Goal: Task Accomplishment & Management: Use online tool/utility

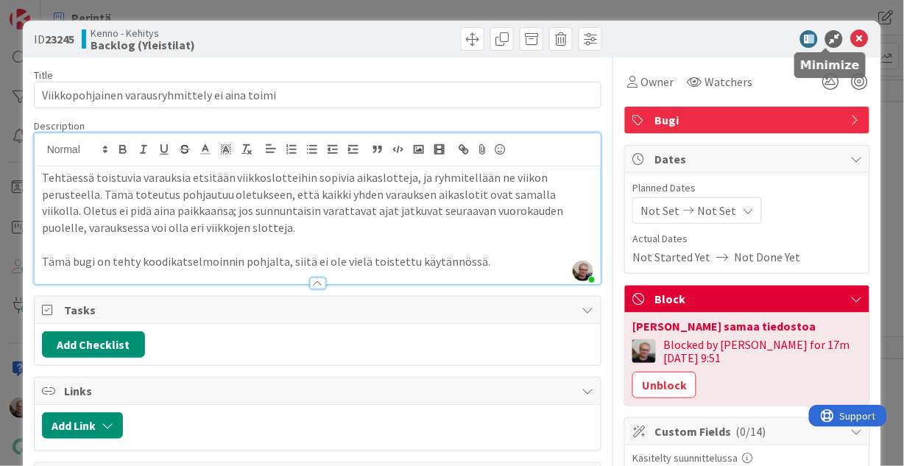
scroll to position [345, 0]
click at [852, 38] on icon at bounding box center [859, 39] width 18 height 18
click at [850, 43] on icon at bounding box center [859, 39] width 18 height 18
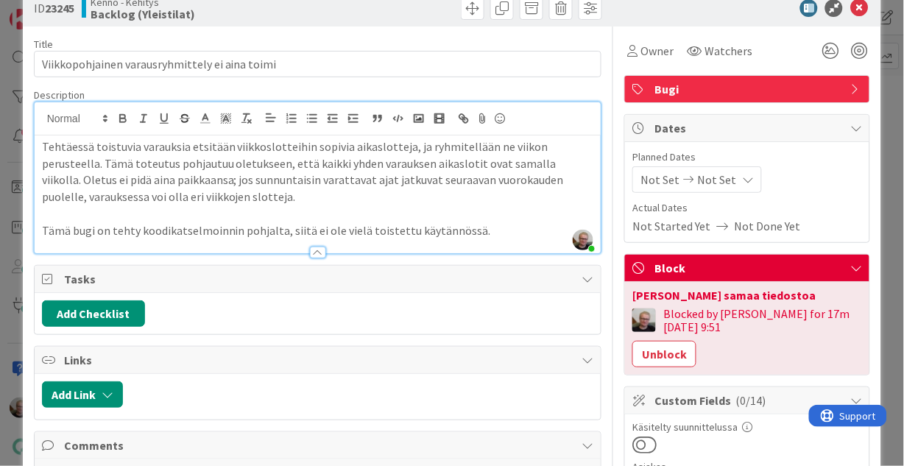
scroll to position [0, 0]
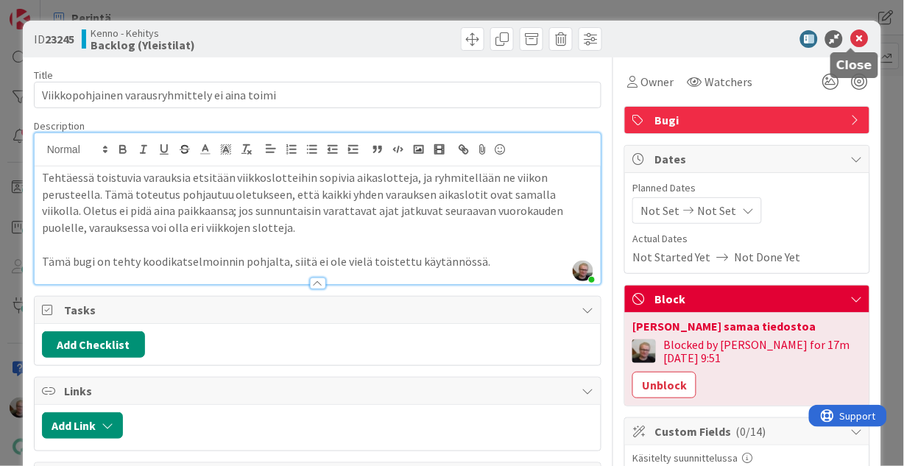
click at [850, 39] on icon at bounding box center [859, 39] width 18 height 18
click at [850, 38] on icon at bounding box center [859, 39] width 18 height 18
click at [234, 237] on p at bounding box center [318, 244] width 552 height 17
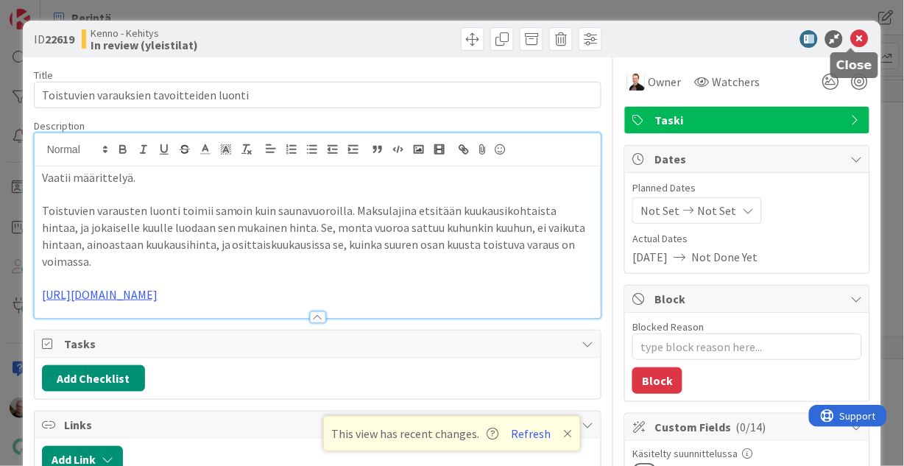
click at [850, 34] on icon at bounding box center [859, 39] width 18 height 18
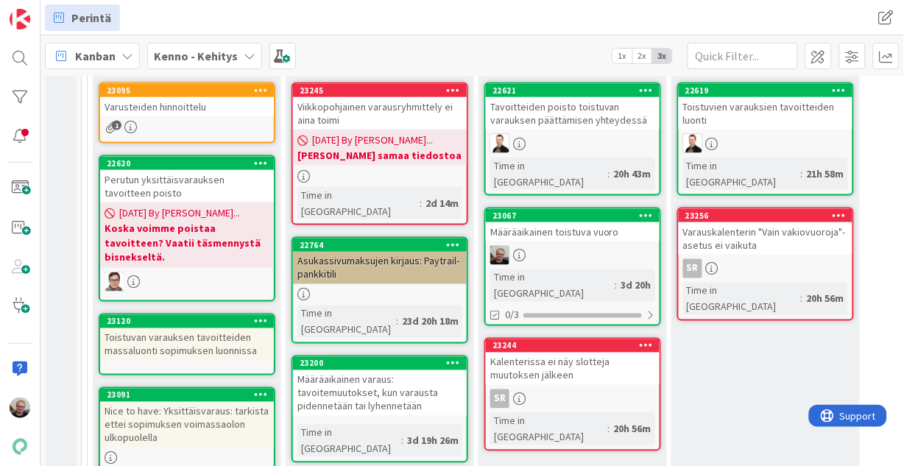
scroll to position [412, 0]
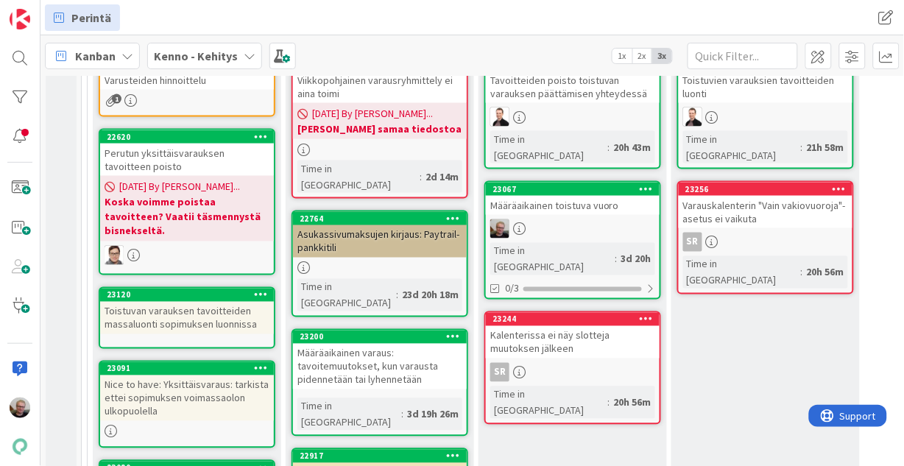
click at [556, 196] on div "Määräaikainen toistuva vuoro" at bounding box center [573, 205] width 174 height 19
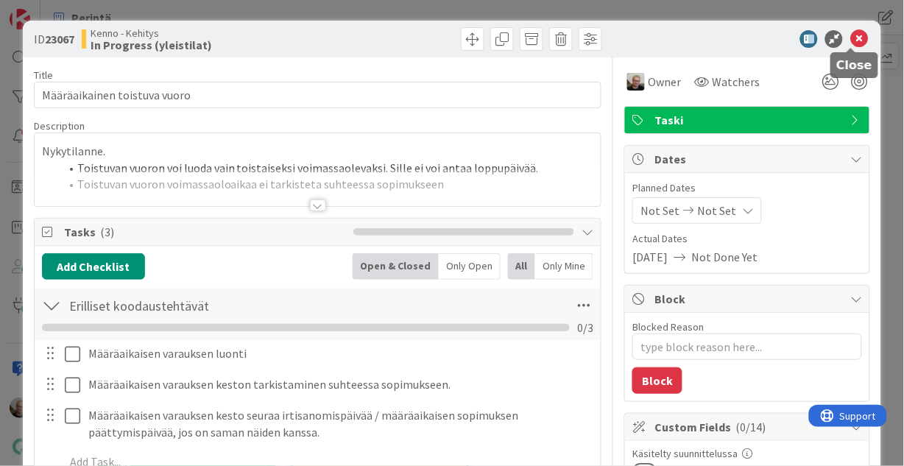
click at [850, 40] on icon at bounding box center [859, 39] width 18 height 18
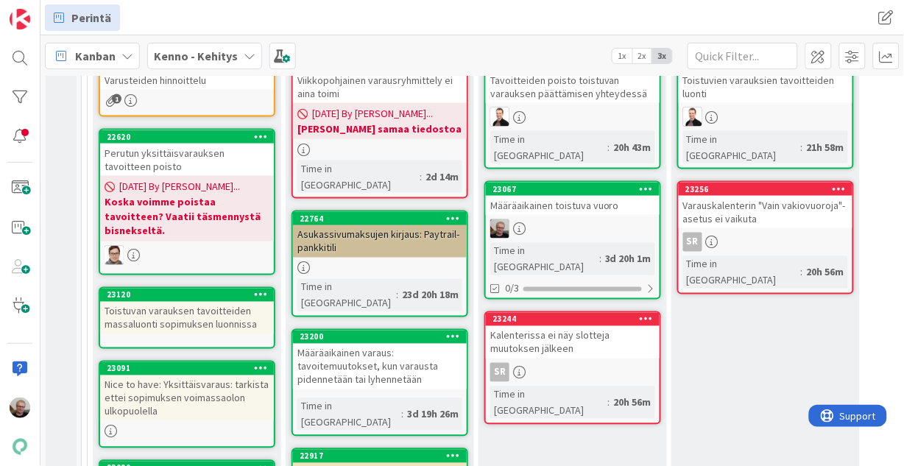
click at [640, 183] on icon at bounding box center [647, 188] width 14 height 10
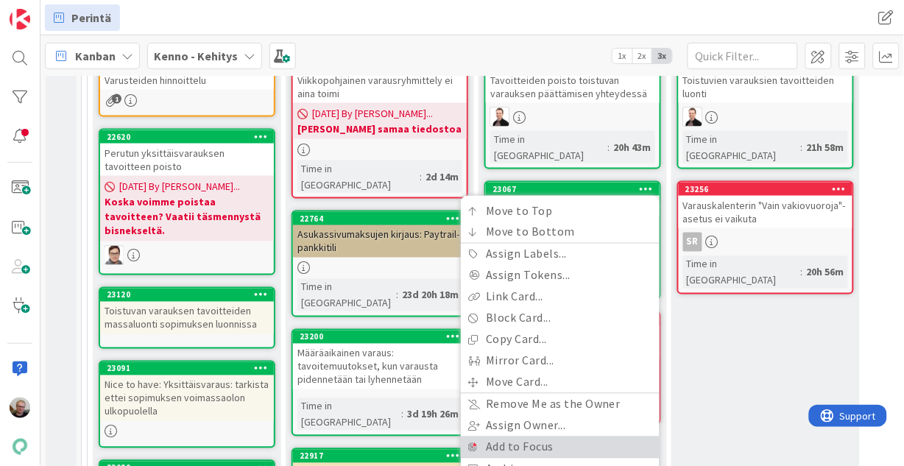
scroll to position [471, 0]
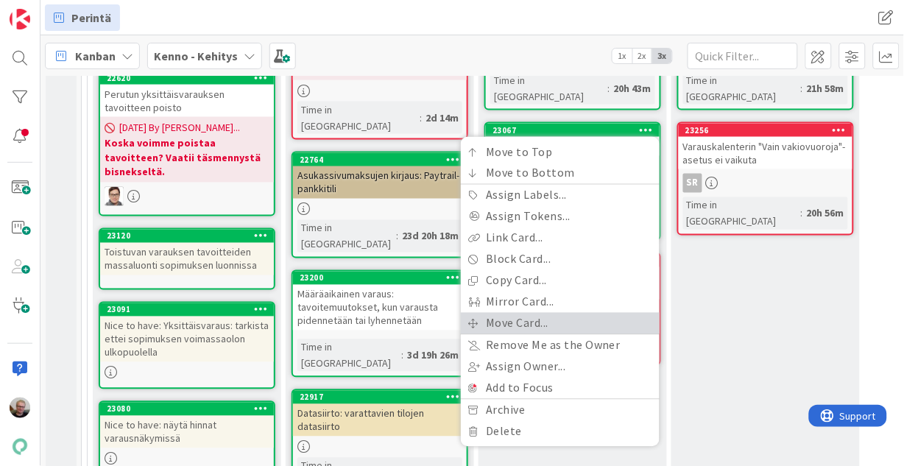
click at [523, 314] on link "Move Card..." at bounding box center [560, 323] width 199 height 21
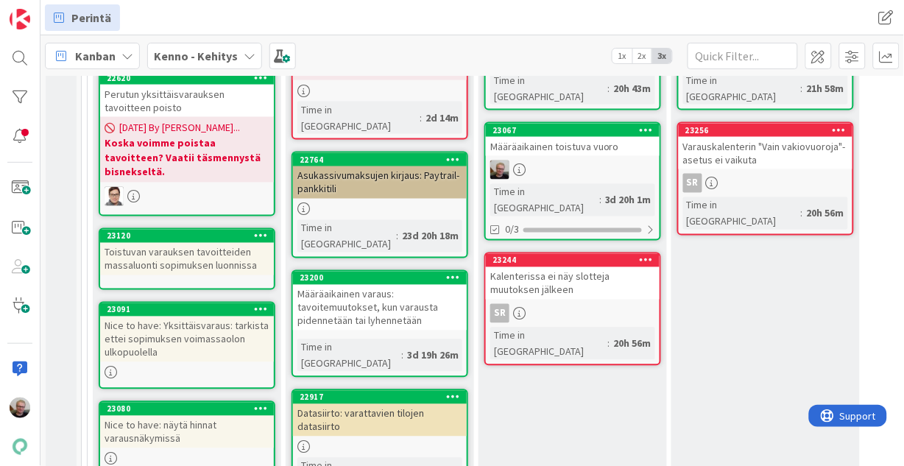
click at [640, 255] on icon at bounding box center [647, 260] width 14 height 10
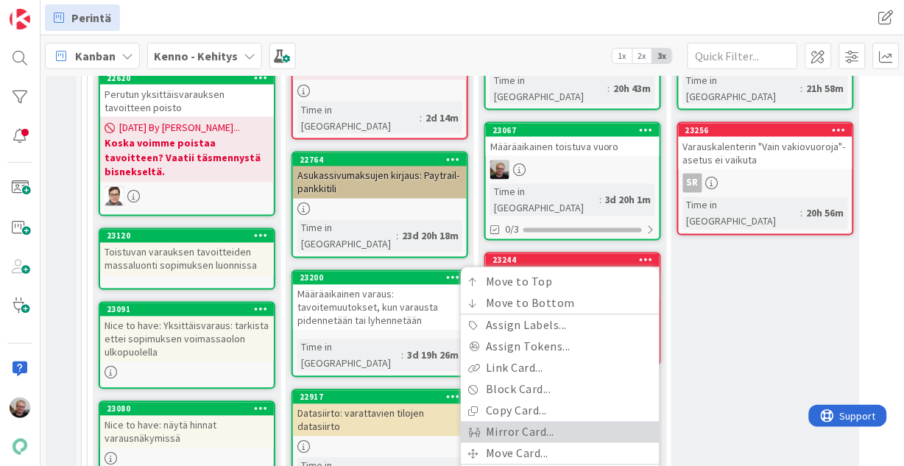
scroll to position [530, 0]
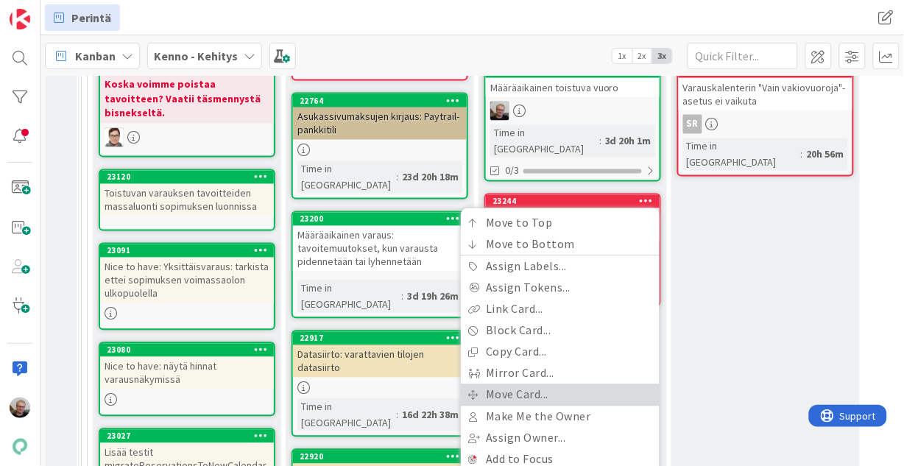
click at [553, 384] on link "Move Card..." at bounding box center [560, 394] width 199 height 21
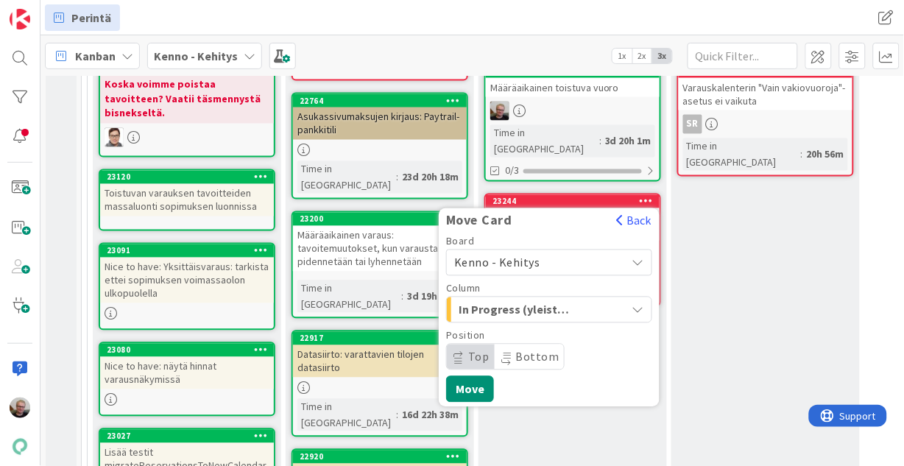
click at [643, 304] on icon "button" at bounding box center [638, 310] width 12 height 12
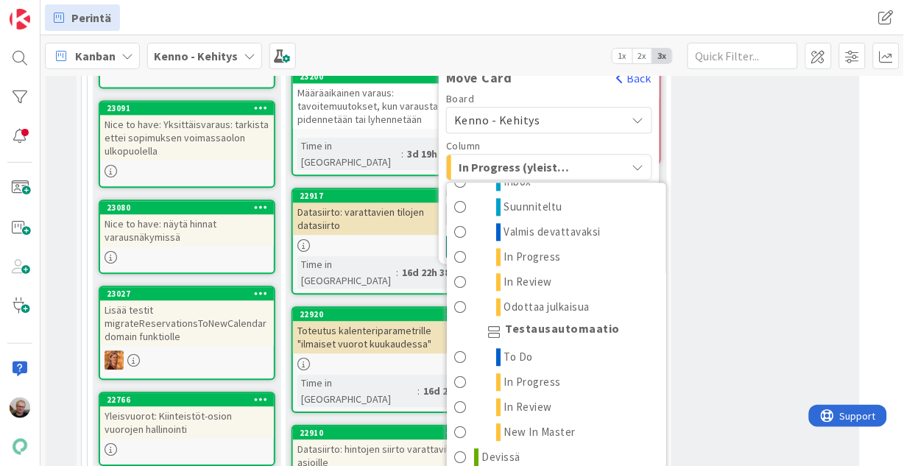
scroll to position [883, 0]
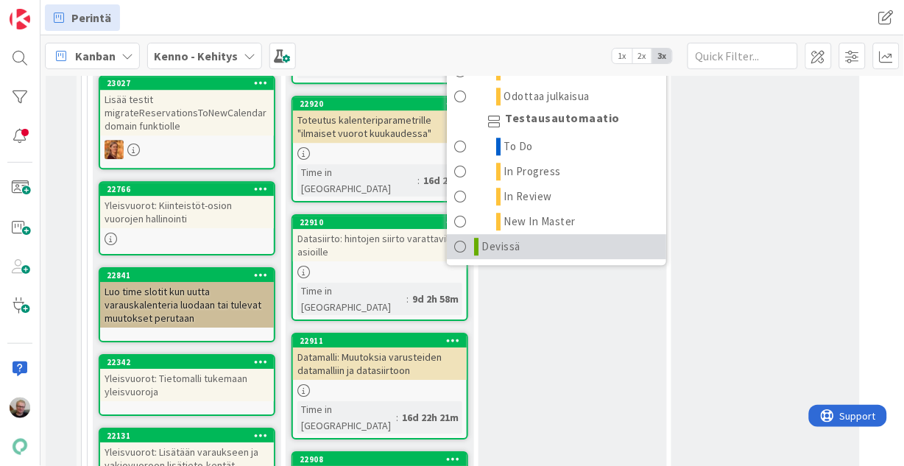
click at [524, 234] on link "Devissä" at bounding box center [556, 246] width 219 height 25
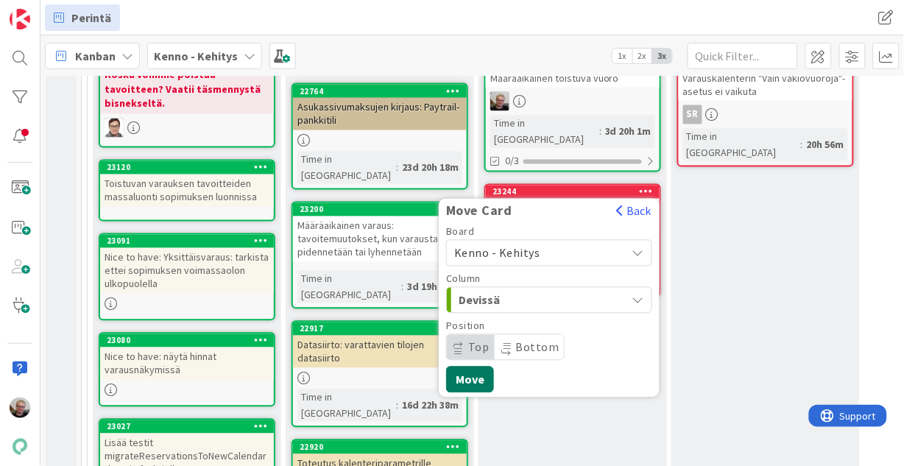
click at [484, 367] on button "Move" at bounding box center [470, 380] width 48 height 26
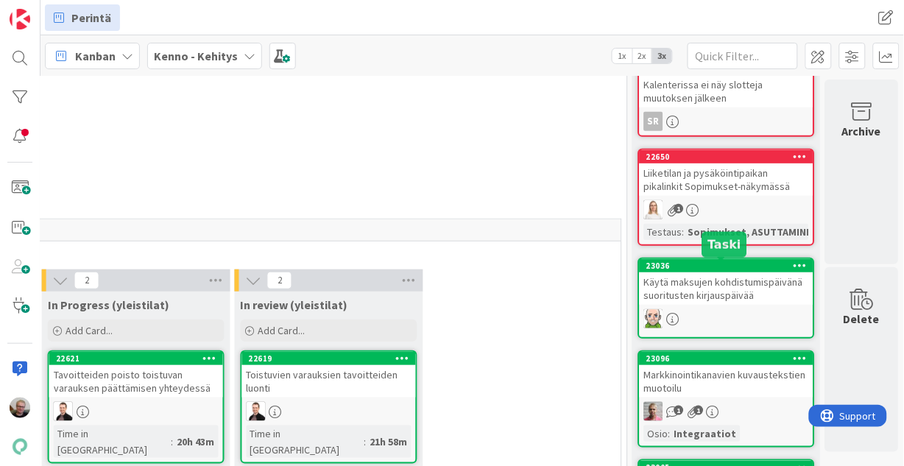
scroll to position [0, 445]
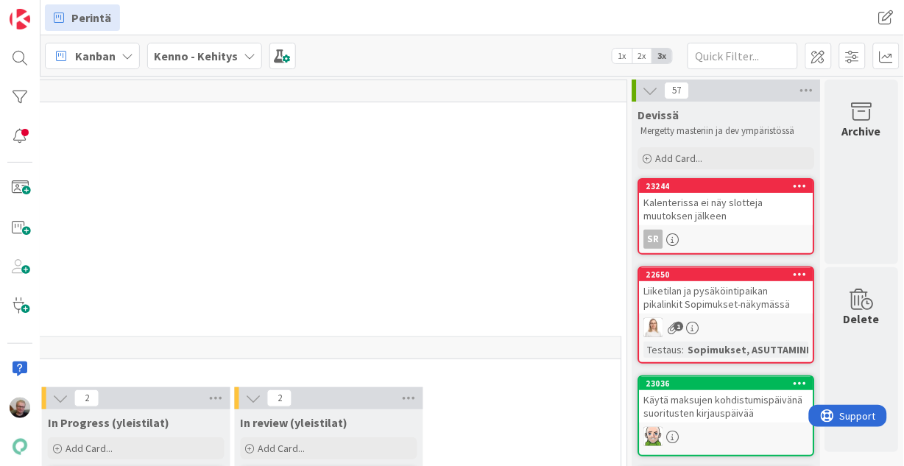
click at [797, 185] on icon at bounding box center [800, 185] width 14 height 10
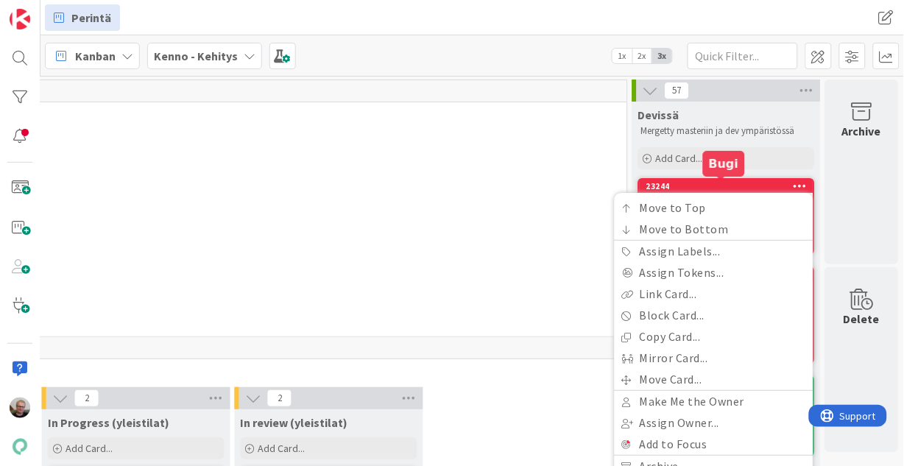
click at [709, 189] on div "23244" at bounding box center [729, 186] width 167 height 10
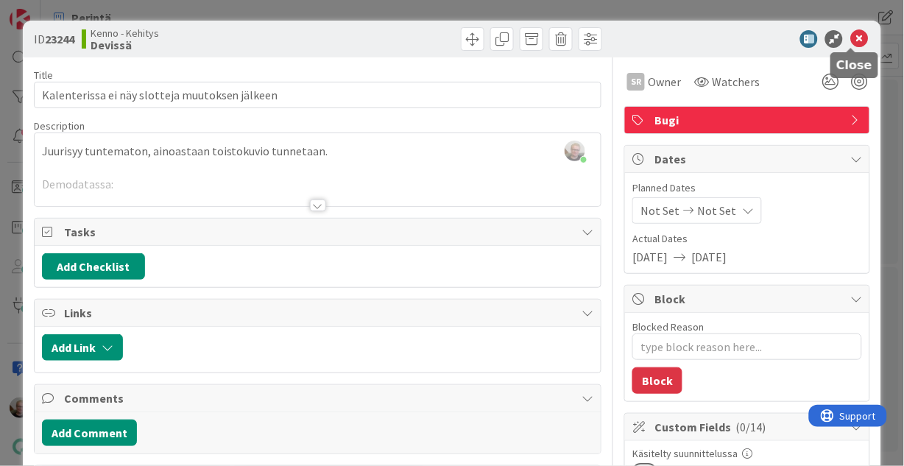
click at [850, 43] on icon at bounding box center [859, 39] width 18 height 18
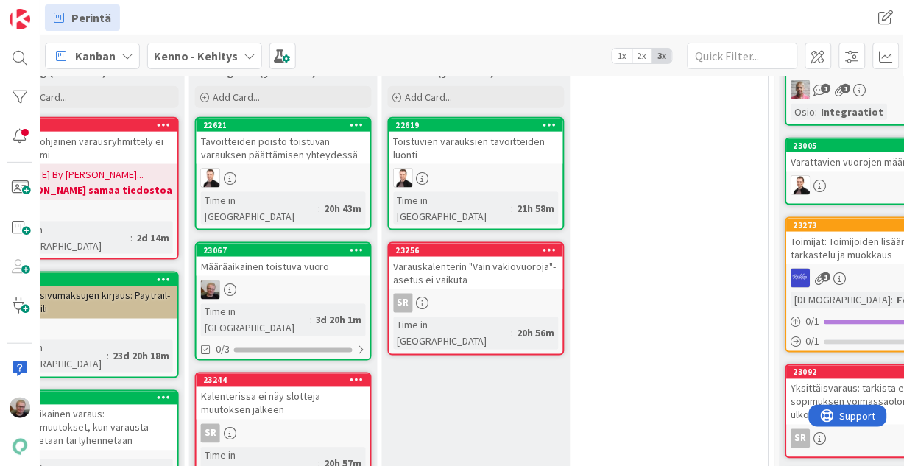
scroll to position [346, 289]
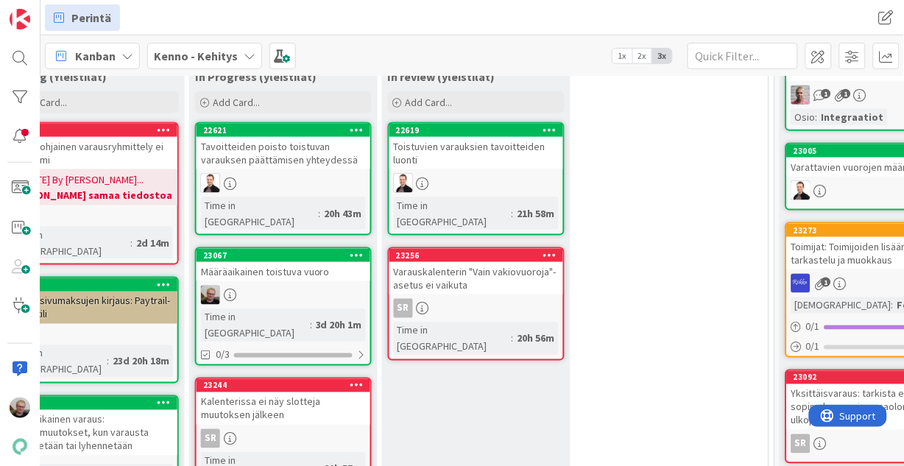
click at [250, 262] on div "Määräaikainen toistuva vuoro" at bounding box center [284, 271] width 174 height 19
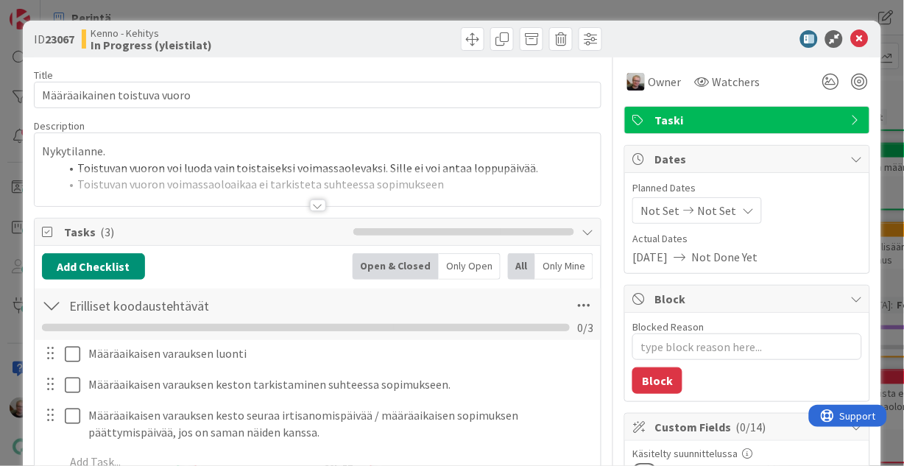
click at [243, 170] on div at bounding box center [318, 188] width 567 height 38
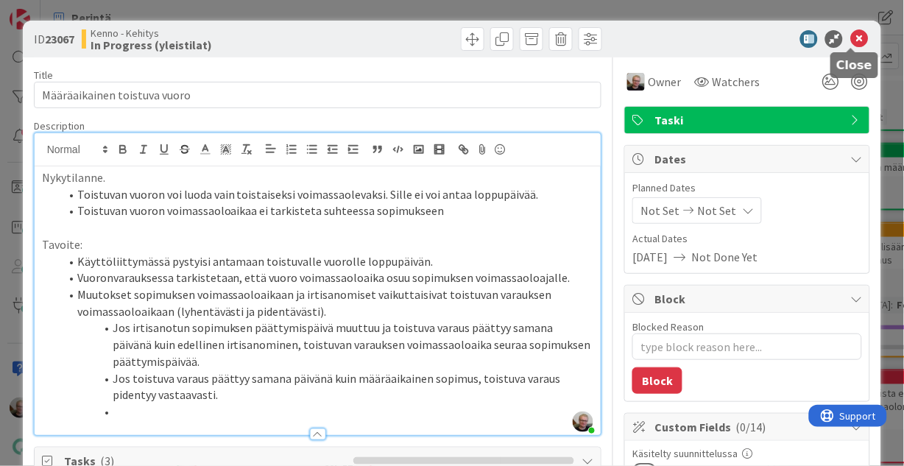
click at [850, 39] on icon at bounding box center [859, 39] width 18 height 18
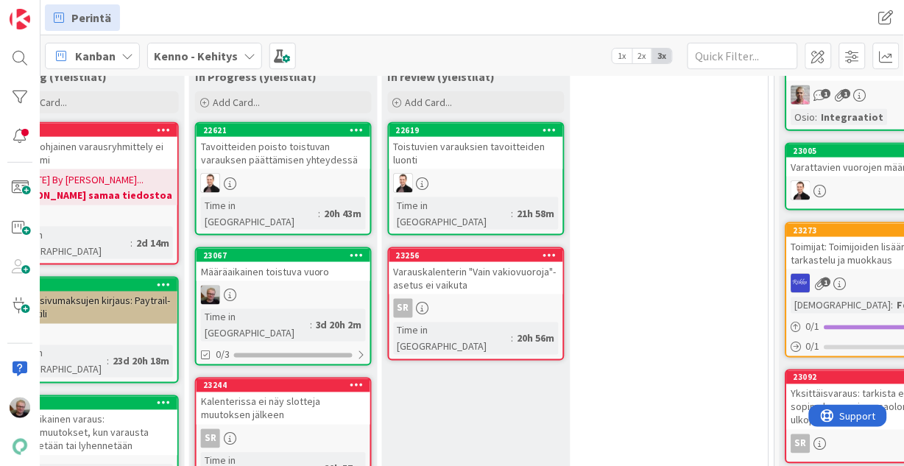
click at [247, 262] on div "Määräaikainen toistuva vuoro" at bounding box center [284, 271] width 174 height 19
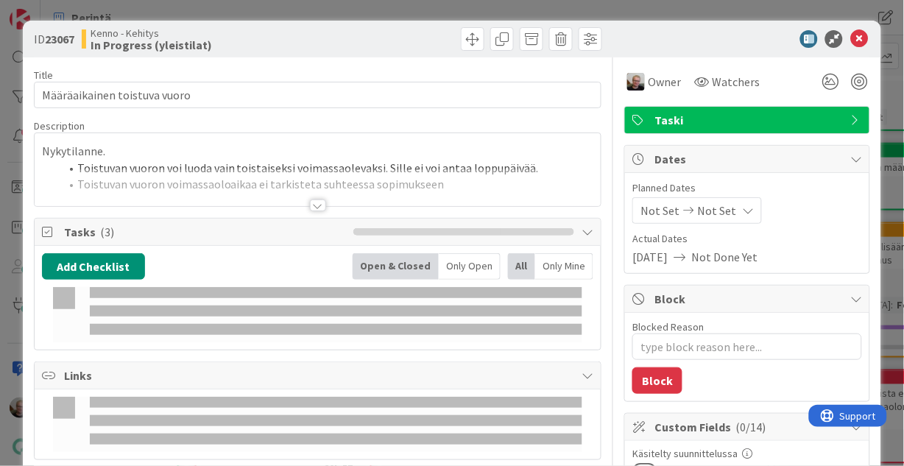
scroll to position [353, 0]
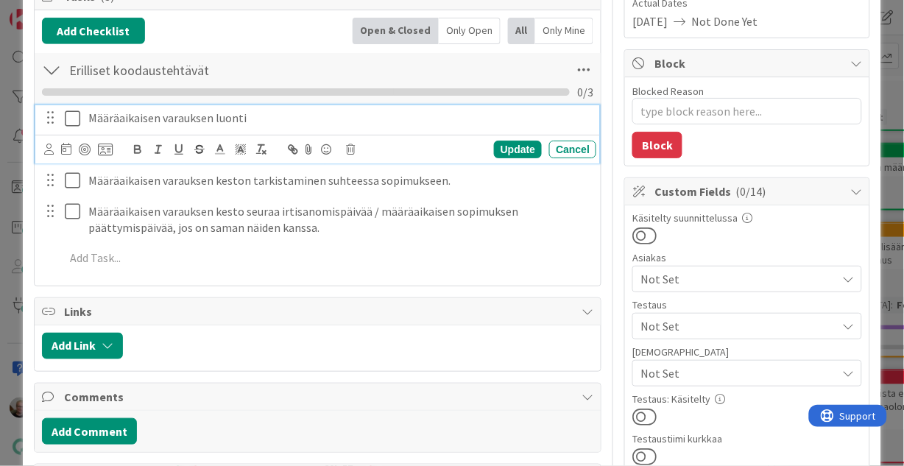
click at [82, 123] on div "Määräaikaisen varauksen luonti" at bounding box center [339, 118] width 514 height 26
click at [71, 119] on icon at bounding box center [72, 119] width 15 height 18
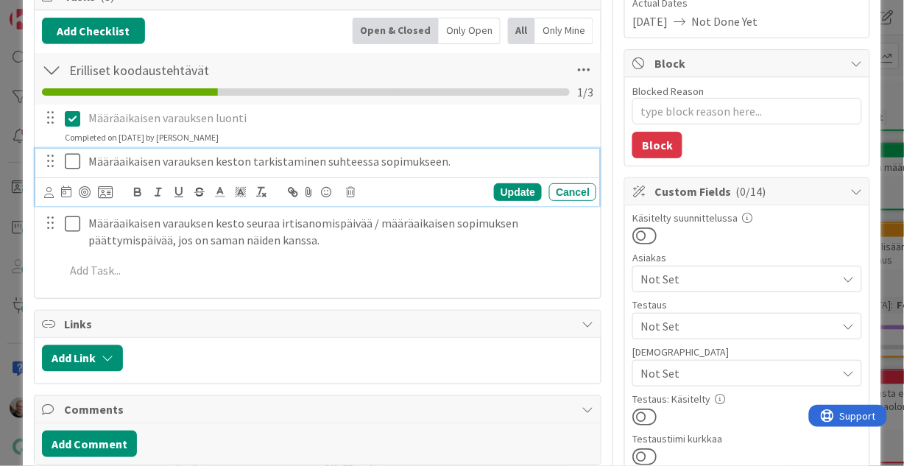
click at [74, 162] on icon at bounding box center [72, 161] width 15 height 18
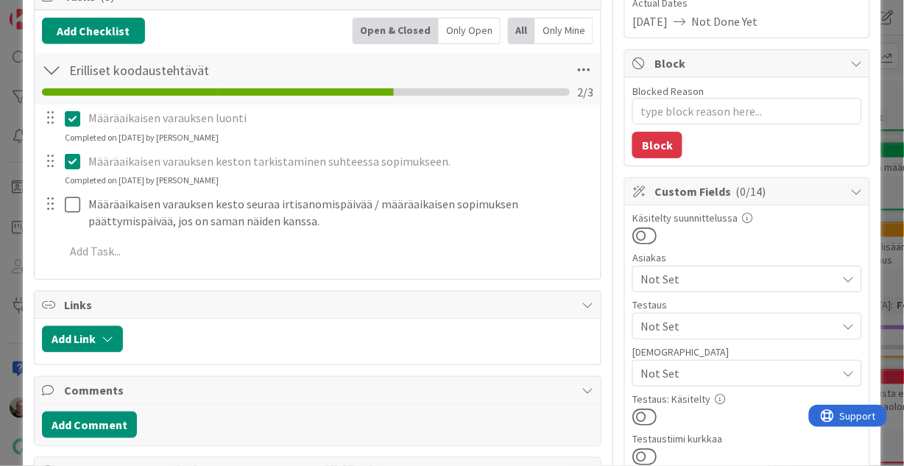
type textarea "x"
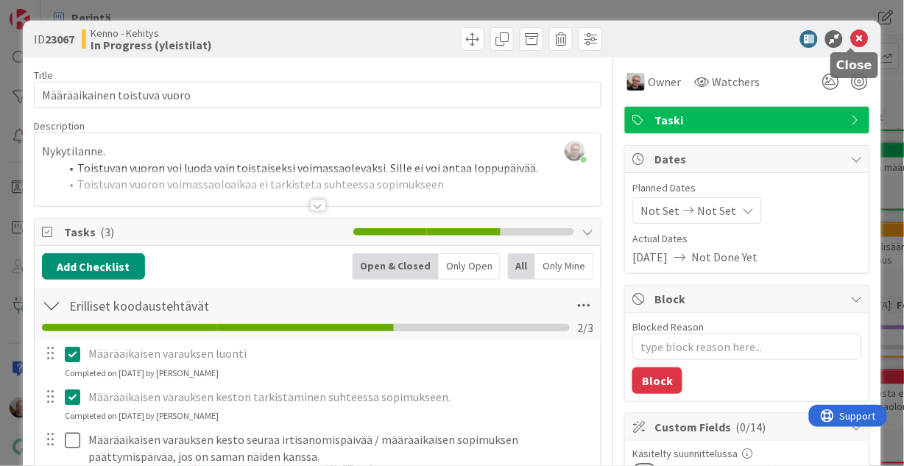
click at [851, 39] on icon at bounding box center [859, 39] width 18 height 18
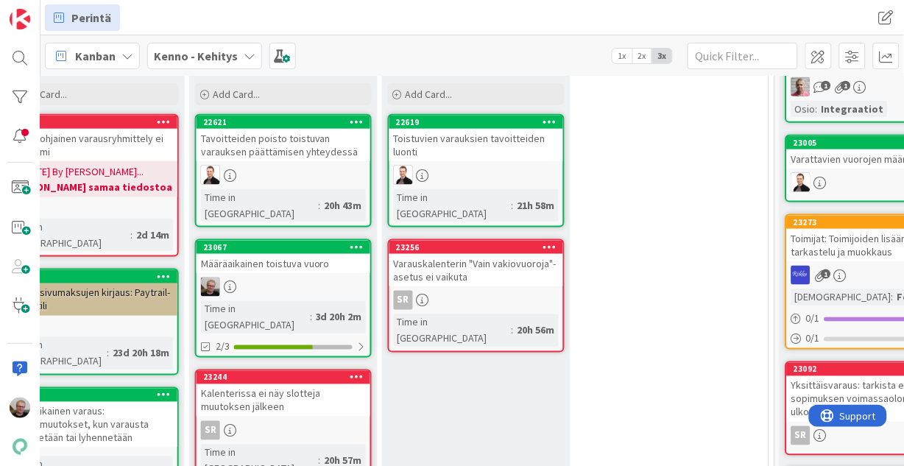
scroll to position [346, 289]
